Goal: Task Accomplishment & Management: Complete application form

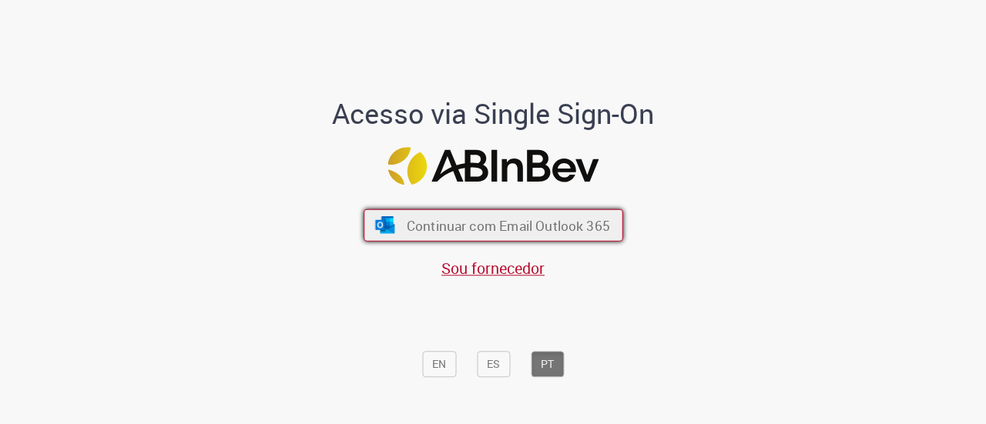
click at [437, 238] on button "Continuar com Email Outlook 365" at bounding box center [494, 226] width 260 height 32
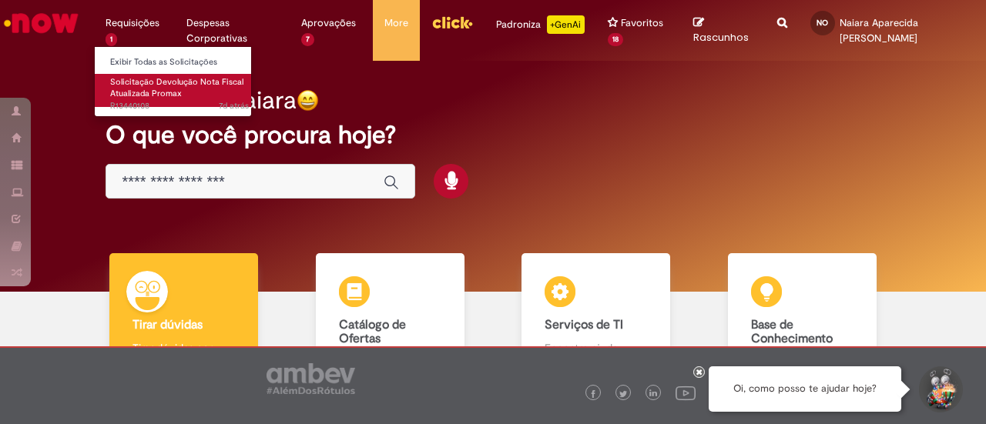
click at [136, 86] on span "Solicitação Devolução Nota Fiscal Atualizada Promax" at bounding box center [176, 88] width 133 height 24
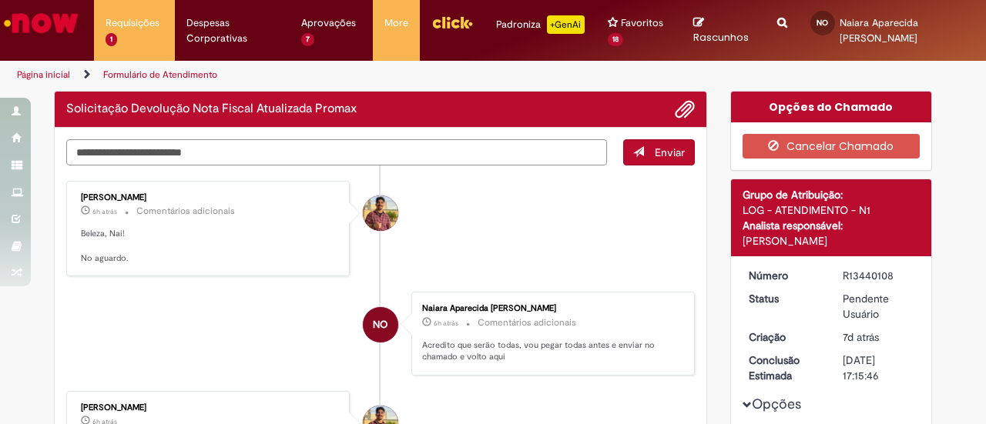
click at [192, 155] on textarea "Digite sua mensagem aqui..." at bounding box center [336, 151] width 541 height 25
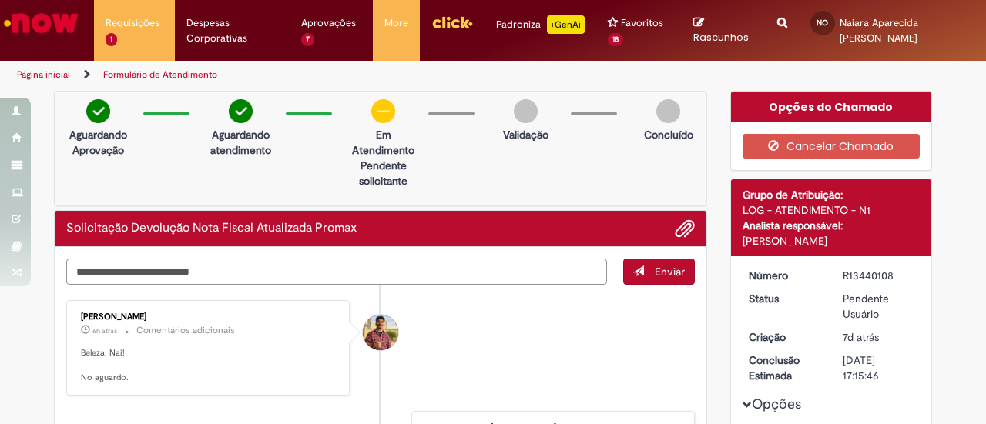
type textarea "**********"
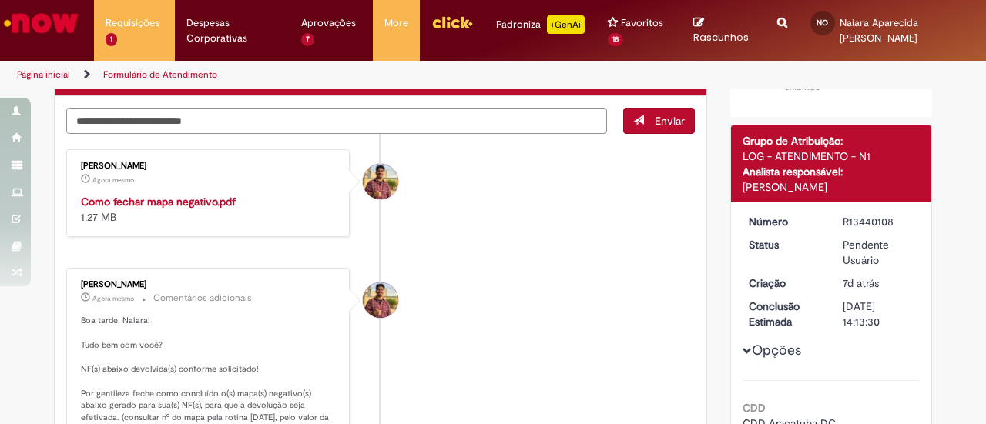
scroll to position [154, 0]
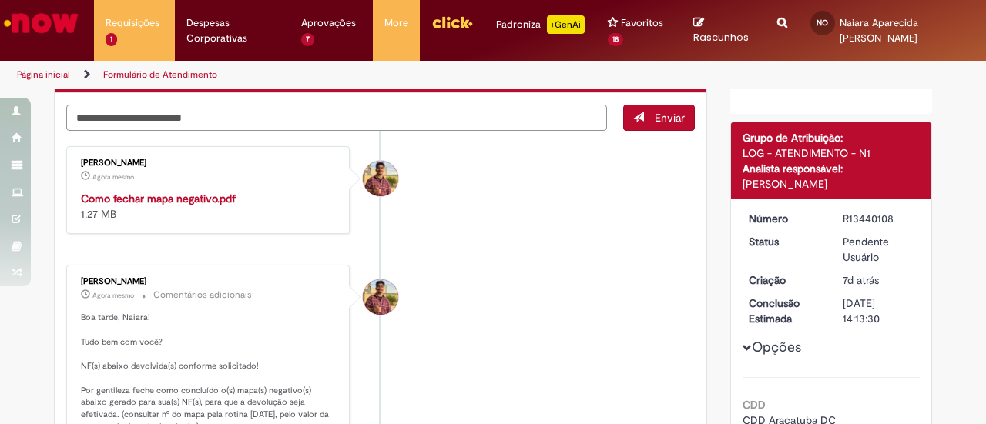
type textarea "*"
type textarea "*****"
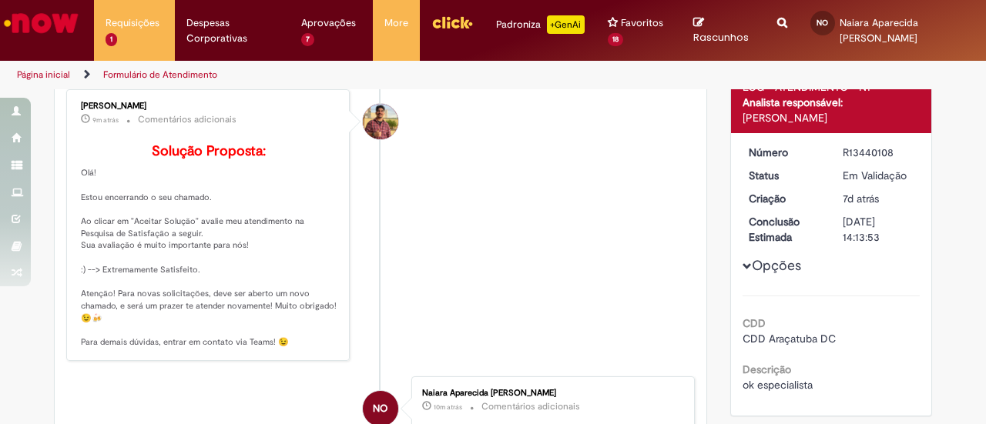
scroll to position [0, 0]
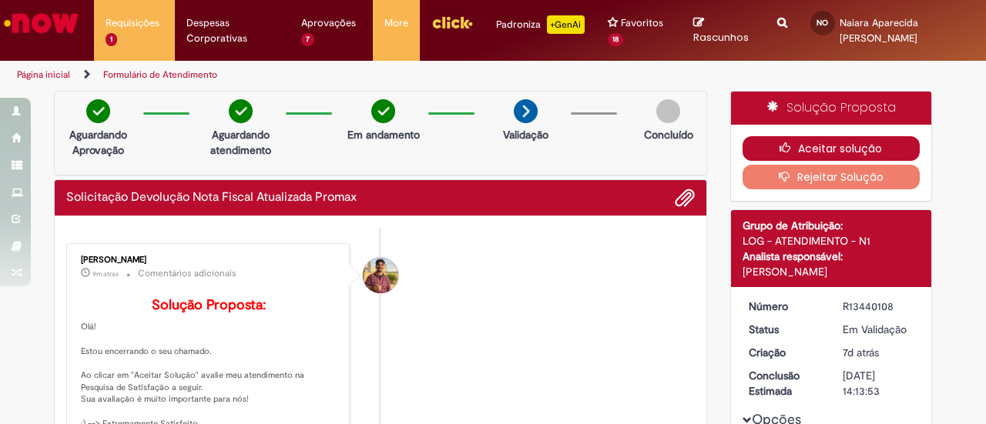
click at [804, 136] on button "Aceitar solução" at bounding box center [832, 148] width 178 height 25
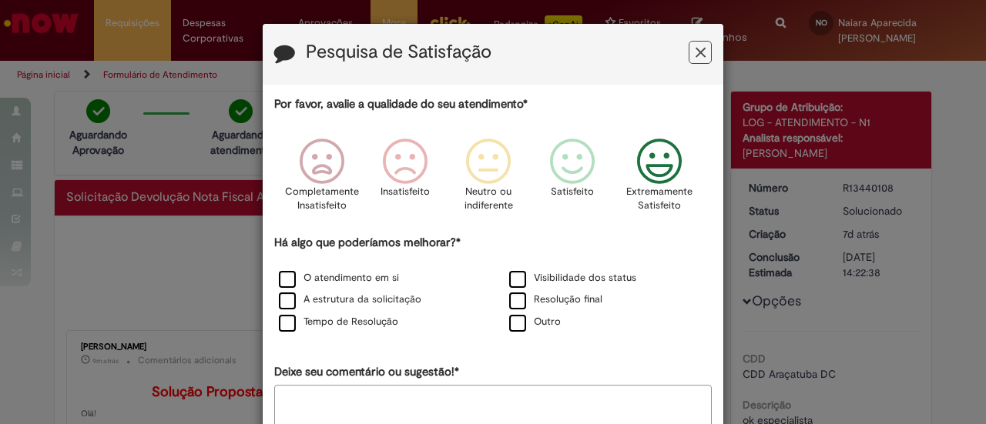
click at [667, 164] on icon "Feedback" at bounding box center [660, 162] width 58 height 46
click at [327, 278] on label "O atendimento em si" at bounding box center [339, 278] width 120 height 15
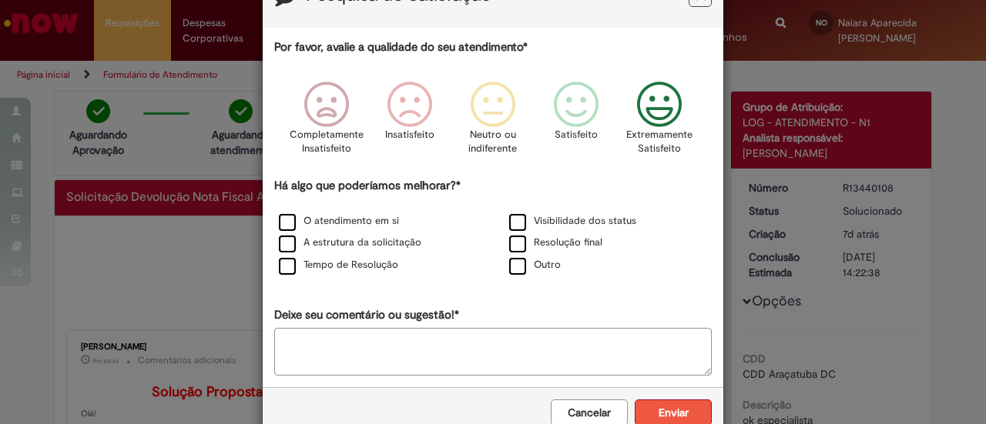
scroll to position [92, 0]
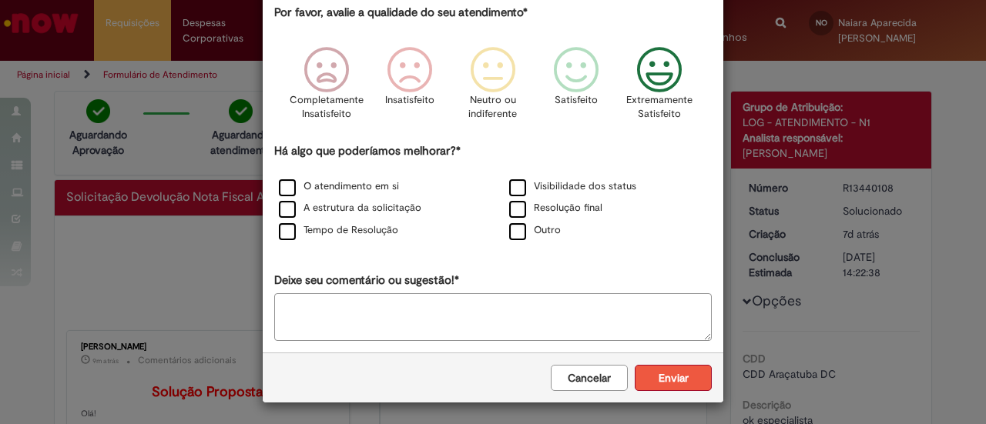
click at [685, 384] on button "Enviar" at bounding box center [673, 378] width 77 height 26
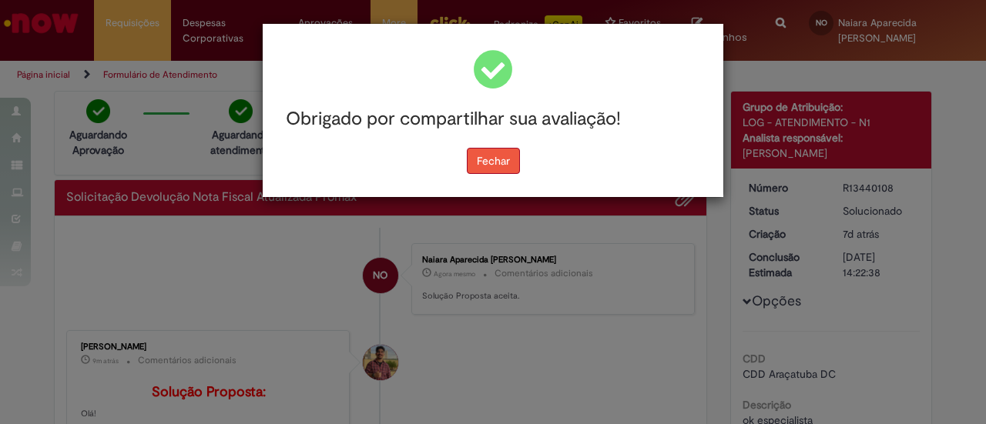
click at [497, 164] on button "Fechar" at bounding box center [493, 161] width 53 height 26
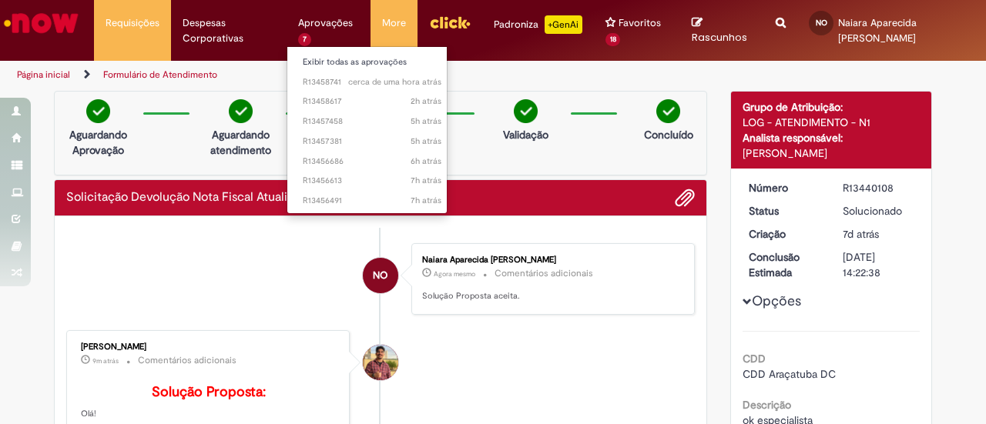
click at [171, 39] on li "Aprovações 7 Exibir todas as aprovações cerca de uma hora atrás cerca de uma ho…" at bounding box center [132, 23] width 77 height 46
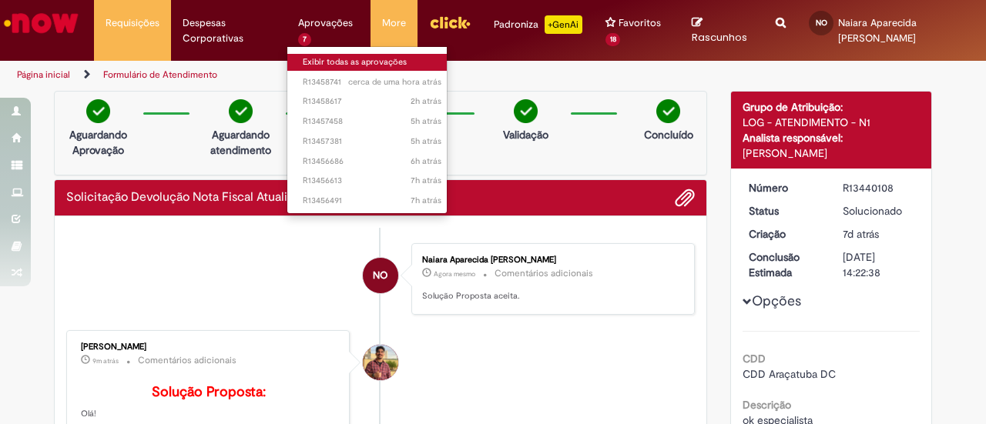
click at [364, 62] on link "Exibir todas as aprovações" at bounding box center [371, 62] width 169 height 17
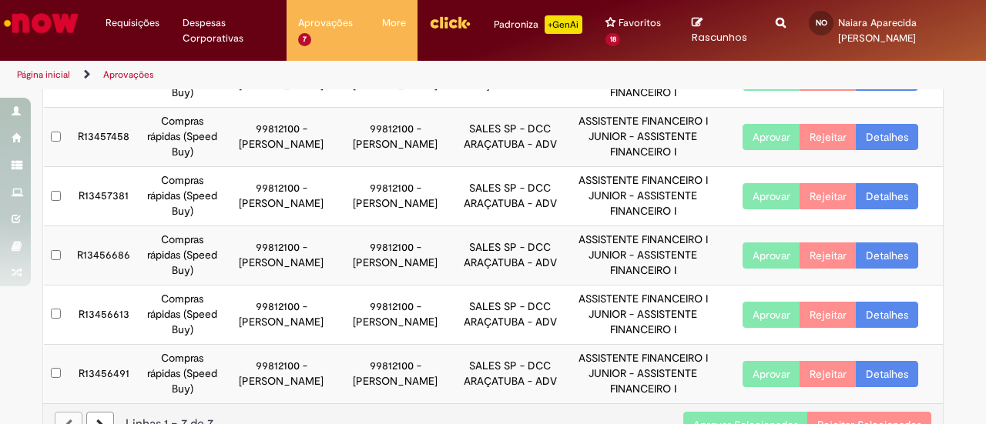
scroll to position [231, 0]
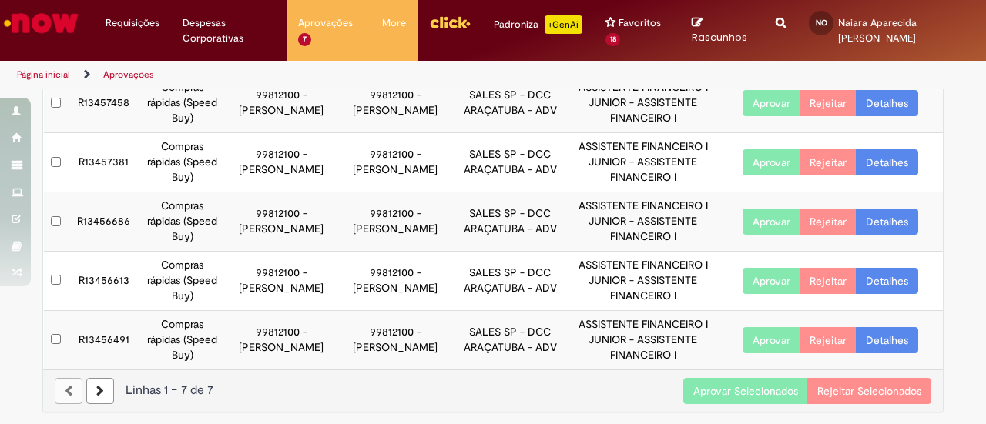
click at [718, 386] on button "Aprovar Selecionados" at bounding box center [745, 391] width 125 height 26
